Goal: Information Seeking & Learning: Learn about a topic

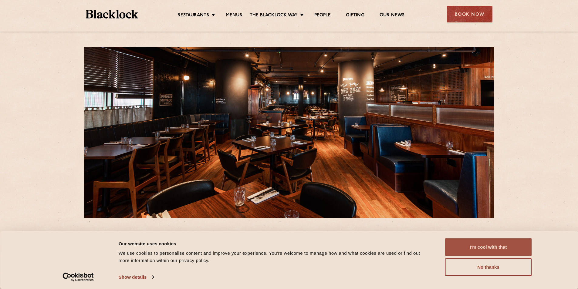
click at [490, 245] on button "I'm cool with that" at bounding box center [488, 248] width 87 height 18
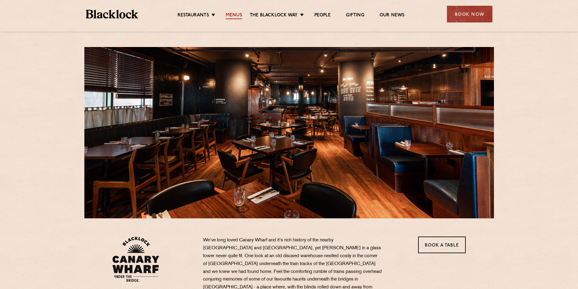
click at [232, 14] on link "Menus" at bounding box center [234, 15] width 16 height 7
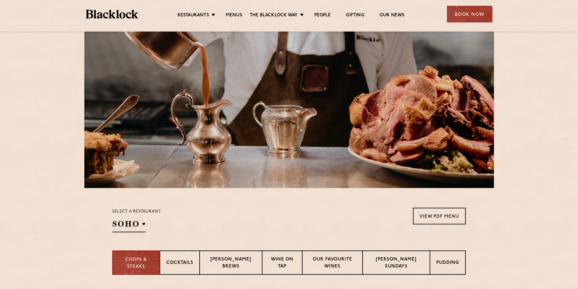
scroll to position [121, 0]
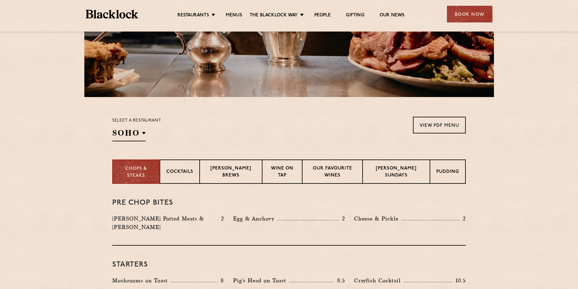
click at [146, 132] on div "Select a restaurant [GEOGRAPHIC_DATA] [GEOGRAPHIC_DATA] [GEOGRAPHIC_DATA] [GEOG…" at bounding box center [136, 129] width 49 height 25
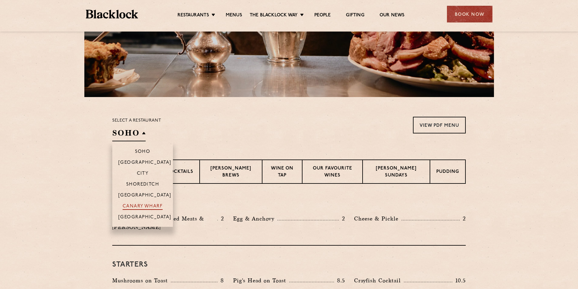
click at [140, 205] on p "Canary Wharf" at bounding box center [143, 207] width 40 height 6
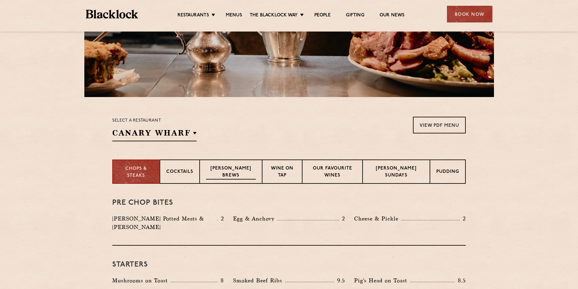
click at [236, 169] on p "[PERSON_NAME] Brews" at bounding box center [231, 172] width 50 height 14
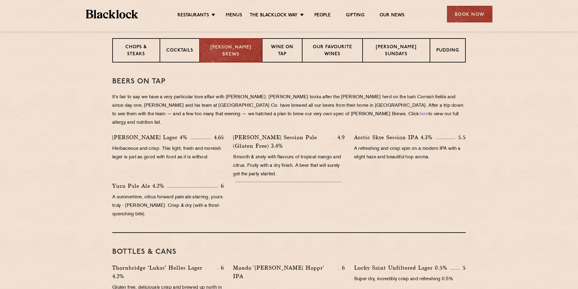
scroll to position [152, 0]
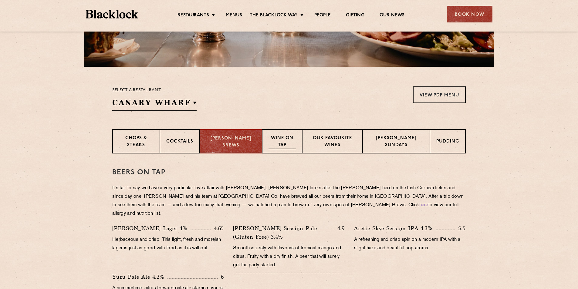
click at [280, 142] on p "Wine on Tap" at bounding box center [282, 142] width 27 height 14
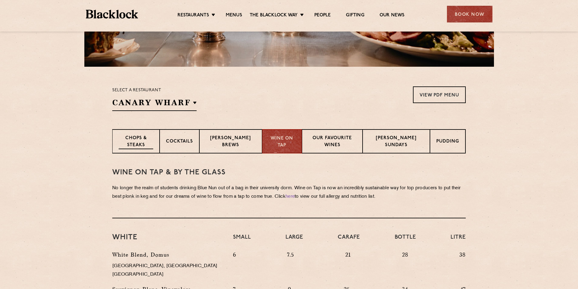
click at [145, 141] on p "Chops & Steaks" at bounding box center [136, 142] width 35 height 14
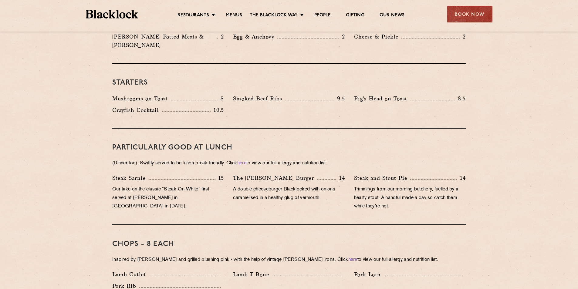
scroll to position [182, 0]
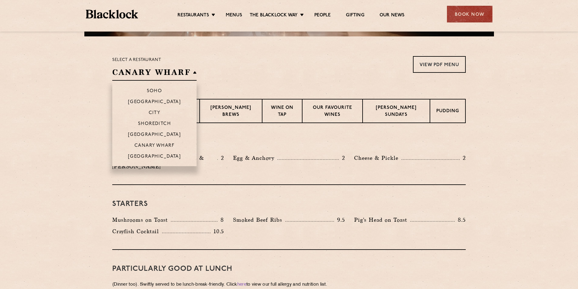
click at [194, 72] on h2 "Canary Wharf" at bounding box center [154, 74] width 84 height 14
click at [153, 113] on p "City" at bounding box center [155, 114] width 12 height 6
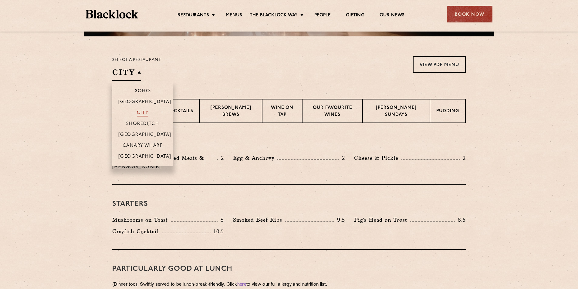
click at [145, 112] on p "City" at bounding box center [143, 114] width 12 height 6
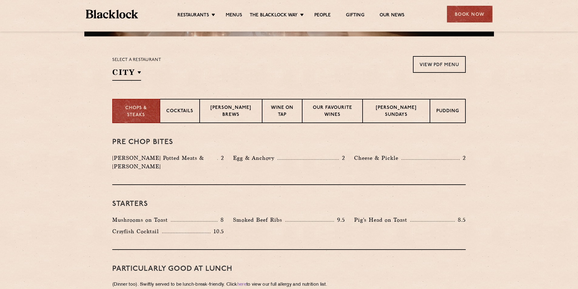
scroll to position [213, 0]
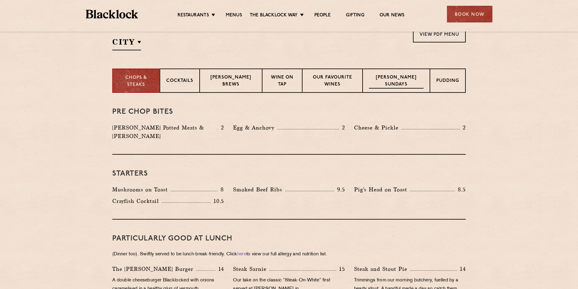
click at [399, 80] on p "[PERSON_NAME] Sundays" at bounding box center [396, 81] width 55 height 14
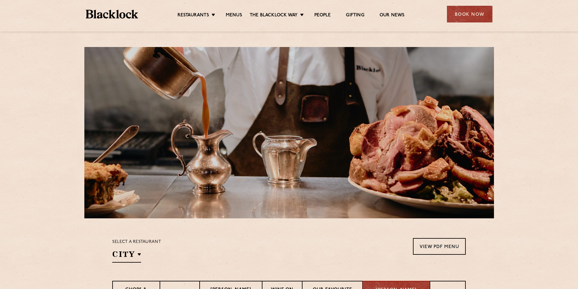
scroll to position [121, 0]
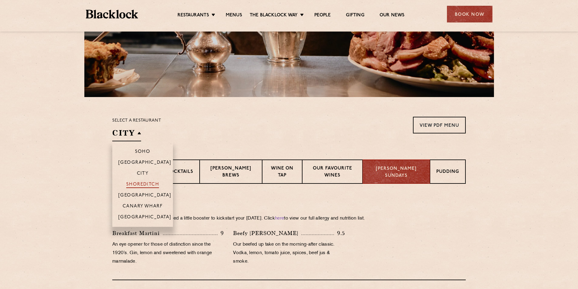
click at [141, 185] on p "Shoreditch" at bounding box center [142, 185] width 33 height 6
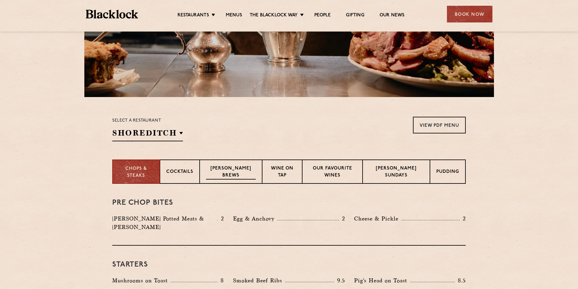
click at [250, 172] on p "[PERSON_NAME] Brews" at bounding box center [231, 172] width 50 height 14
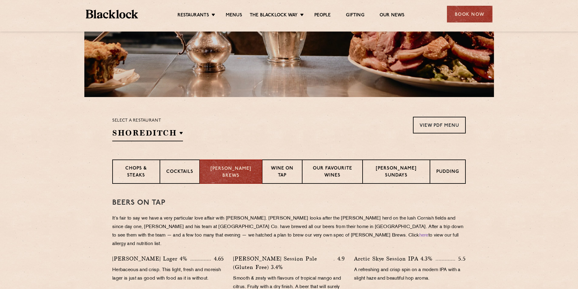
scroll to position [152, 0]
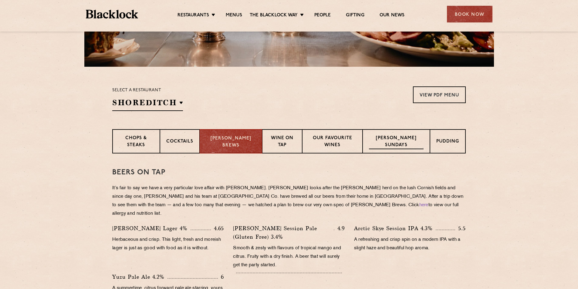
click at [403, 142] on p "[PERSON_NAME] Sundays" at bounding box center [396, 142] width 55 height 14
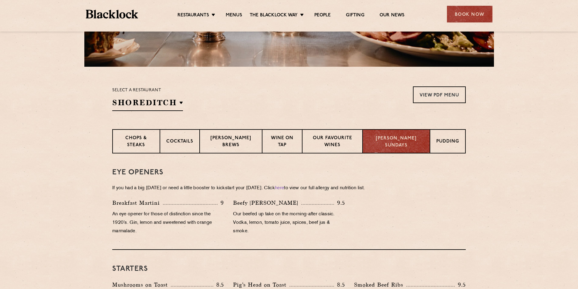
click at [400, 141] on p "[PERSON_NAME] Sundays" at bounding box center [396, 142] width 55 height 14
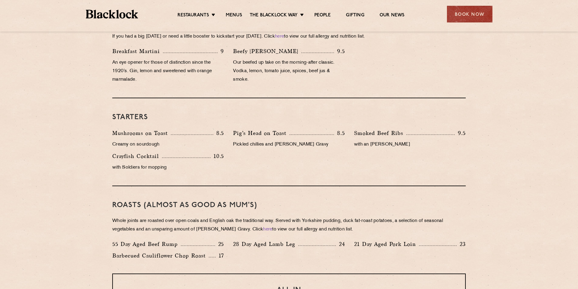
scroll to position [213, 0]
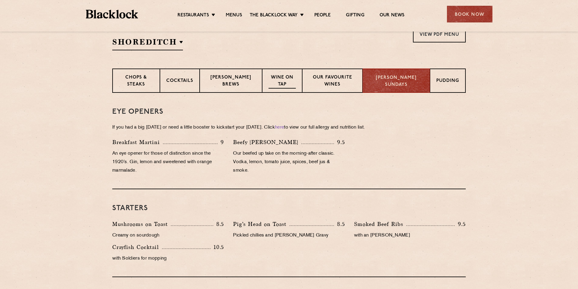
click at [278, 80] on p "Wine on Tap" at bounding box center [282, 81] width 27 height 14
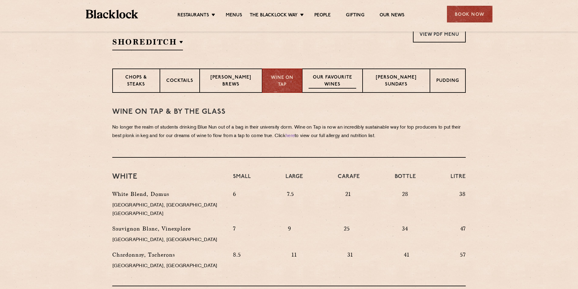
click at [340, 80] on p "Our favourite wines" at bounding box center [333, 81] width 48 height 14
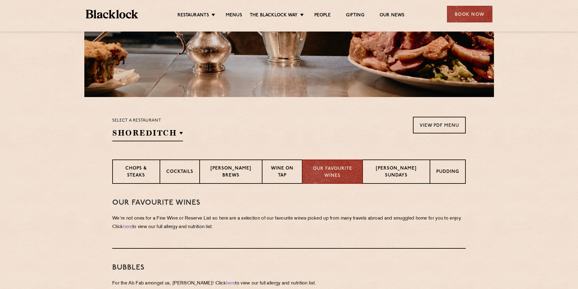
scroll to position [0, 0]
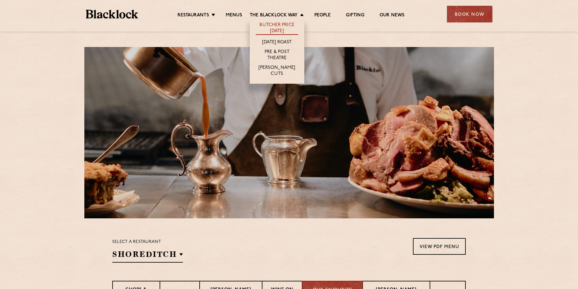
click at [277, 26] on link "Butcher Price [DATE]" at bounding box center [277, 28] width 43 height 13
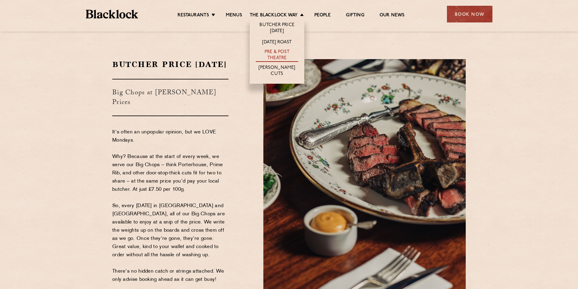
click at [276, 53] on link "Pre & Post Theatre" at bounding box center [277, 55] width 43 height 13
